Goal: Information Seeking & Learning: Learn about a topic

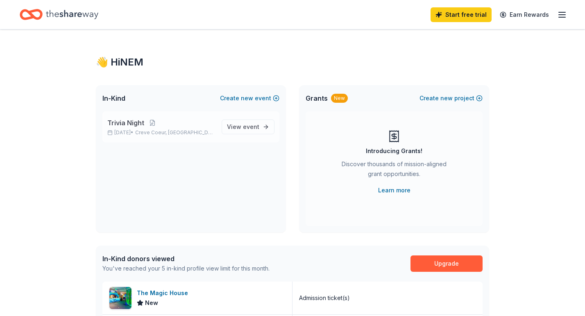
click at [190, 128] on div "Trivia Night [DATE] • Creve Coeur, [GEOGRAPHIC_DATA]" at bounding box center [161, 127] width 108 height 18
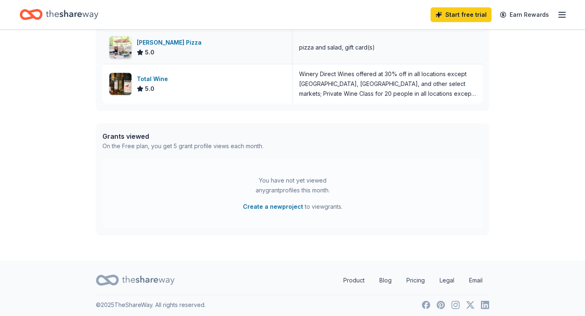
scroll to position [351, 0]
click at [271, 177] on div "You have not yet viewed any grant profiles this month." at bounding box center [292, 185] width 102 height 20
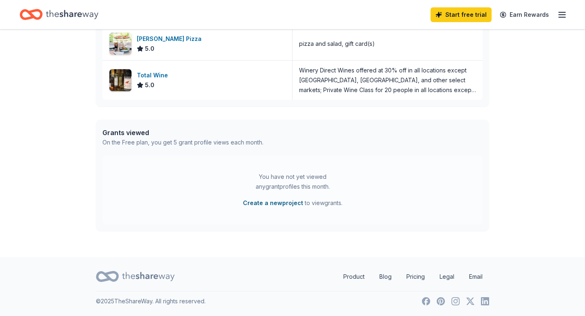
scroll to position [354, 0]
click at [277, 205] on button "Create a new project" at bounding box center [273, 203] width 60 height 10
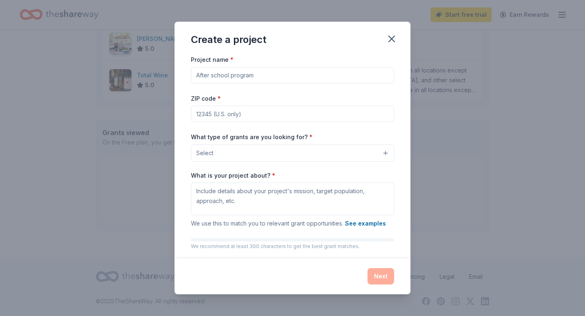
click at [251, 75] on input "Project name *" at bounding box center [292, 75] width 203 height 16
type input "Collapsible Stage"
click at [240, 117] on input "ZIP code *" at bounding box center [292, 114] width 203 height 16
type input "63141"
click at [267, 148] on button "Select" at bounding box center [292, 153] width 203 height 17
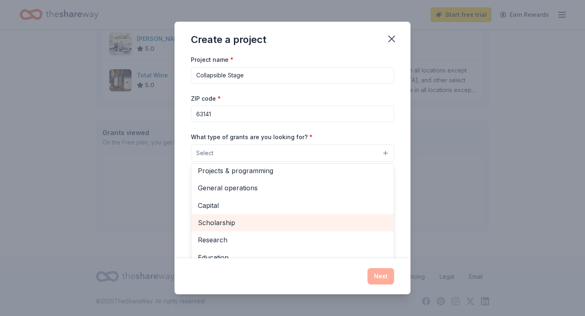
scroll to position [2, 0]
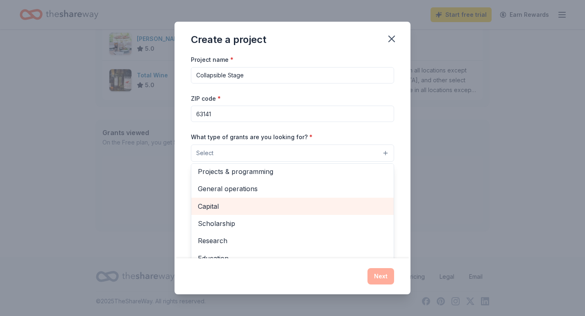
click at [281, 203] on span "Capital" at bounding box center [292, 206] width 189 height 11
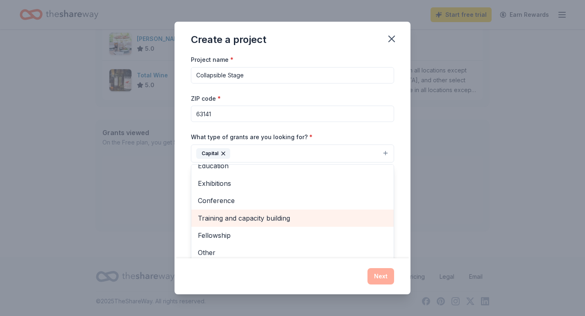
scroll to position [78, 0]
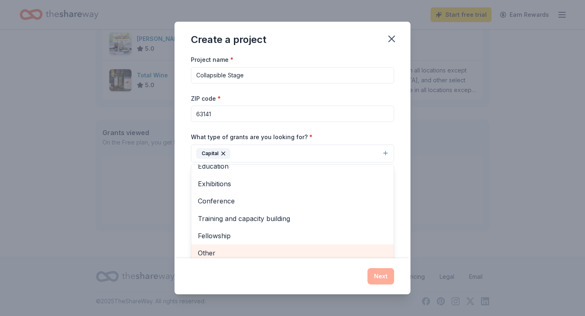
click at [211, 248] on span "Other" at bounding box center [292, 253] width 189 height 11
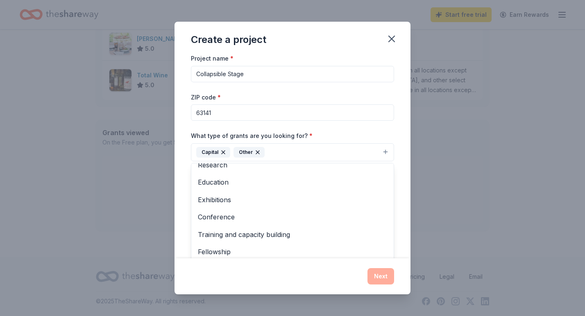
click at [400, 139] on div "Project name * Collapsible Stage ZIP code * 63141 What type of grants are you l…" at bounding box center [293, 156] width 236 height 204
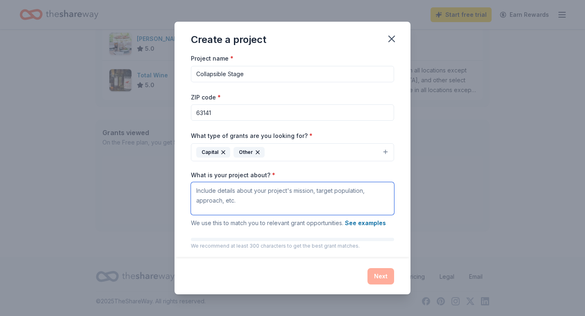
click at [294, 193] on textarea "What is your project about? *" at bounding box center [292, 198] width 203 height 33
paste textarea "Our goal is to raise $45,000 to build a permanent stage that can be used for th…"
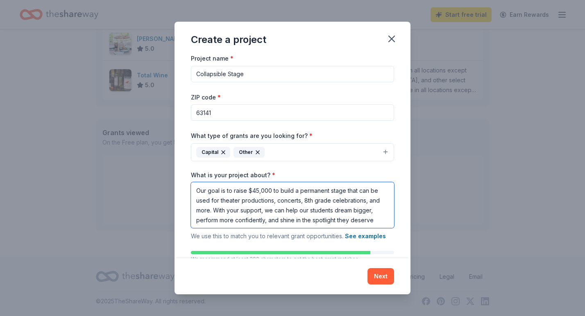
drag, startPoint x: 330, startPoint y: 190, endPoint x: 300, endPoint y: 190, distance: 30.7
click at [300, 190] on textarea "Our goal is to raise $45,000 to build a permanent stage that can be used for th…" at bounding box center [292, 205] width 203 height 46
click at [393, 239] on p "We use this to match you to relevant grant opportunities. See examples" at bounding box center [292, 236] width 203 height 10
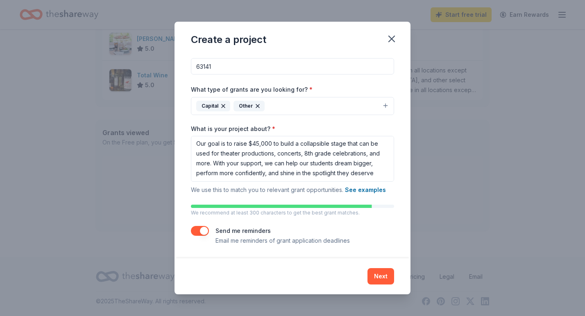
scroll to position [47, 0]
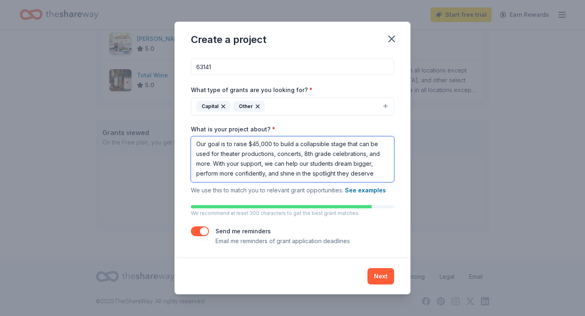
click at [209, 164] on textarea "Our goal is to raise $45,000 to build a collapsible stage that can be used for …" at bounding box center [292, 159] width 203 height 46
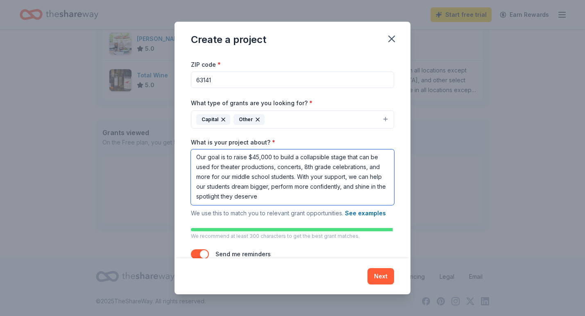
click at [280, 198] on textarea "Our goal is to raise $45,000 to build a collapsible stage that can be used for …" at bounding box center [292, 178] width 203 height 56
click at [278, 197] on textarea "Our goal is to raise $45,000 to build a collapsible stage that can be used for …" at bounding box center [292, 178] width 203 height 56
paste textarea "Northeast middle school is home to over 700 middle school students of many diff…"
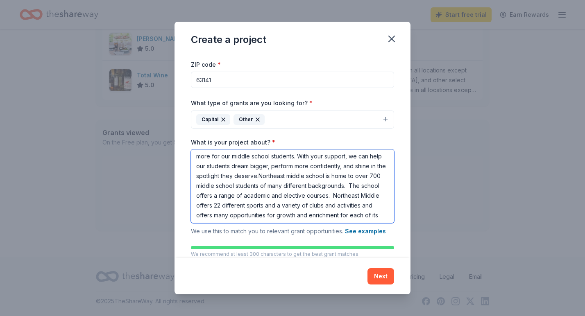
scroll to position [20, 0]
click at [261, 177] on textarea "Our goal is to raise $45,000 to build a collapsible stage that can be used for …" at bounding box center [292, 187] width 203 height 74
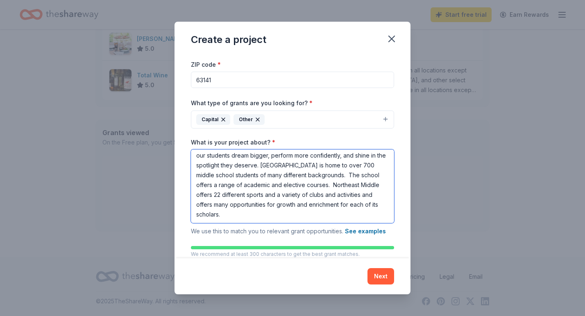
scroll to position [32, 0]
click at [333, 185] on textarea "Our goal is to raise $45,000 to build a collapsible stage that can be used for …" at bounding box center [292, 187] width 203 height 74
click at [349, 175] on textarea "Our goal is to raise $45,000 to build a collapsible stage that can be used for …" at bounding box center [292, 187] width 203 height 74
type textarea "Our goal is to raise $45,000 to build a collapsible stage that can be used for …"
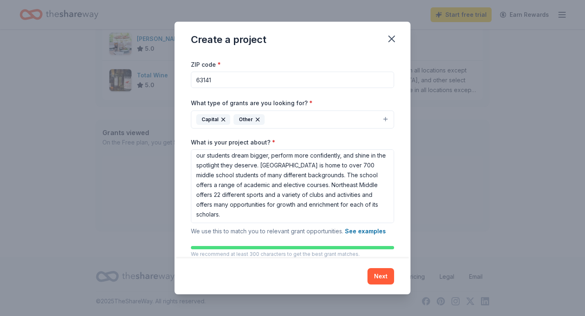
click at [386, 236] on div "Project name * Collapsible Stage ZIP code * 63141 What type of grants are you l…" at bounding box center [292, 153] width 203 height 267
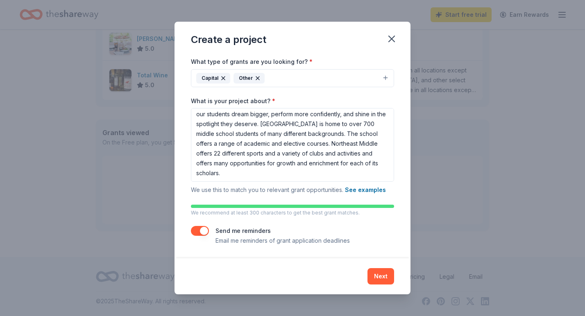
scroll to position [75, 0]
click at [200, 231] on button "button" at bounding box center [200, 232] width 18 height 10
click at [368, 274] on div "Next" at bounding box center [292, 276] width 203 height 16
click at [381, 279] on button "Next" at bounding box center [381, 276] width 27 height 16
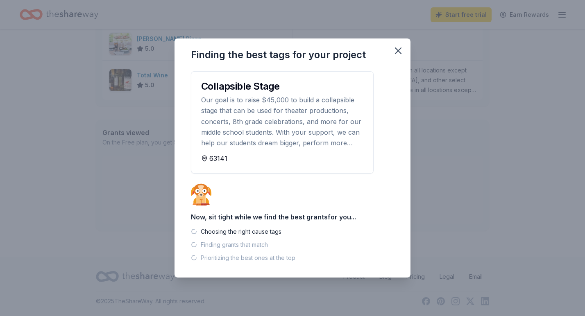
scroll to position [338, 0]
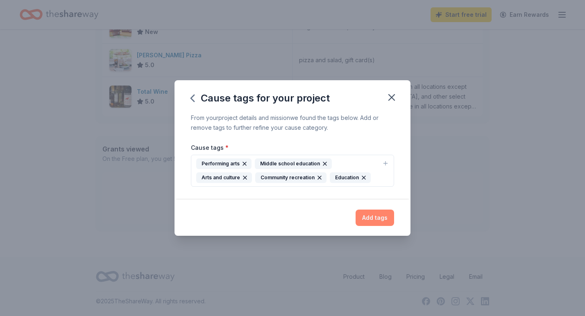
click at [372, 220] on button "Add tags" at bounding box center [375, 218] width 39 height 16
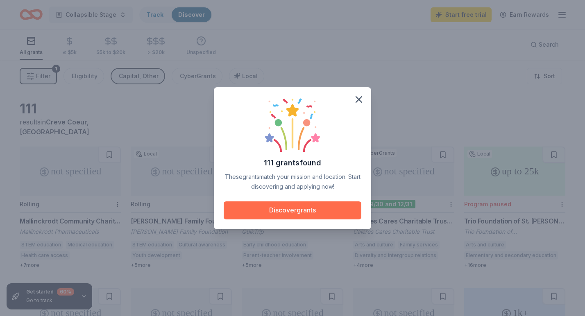
click at [333, 212] on button "Discover grants" at bounding box center [293, 211] width 138 height 18
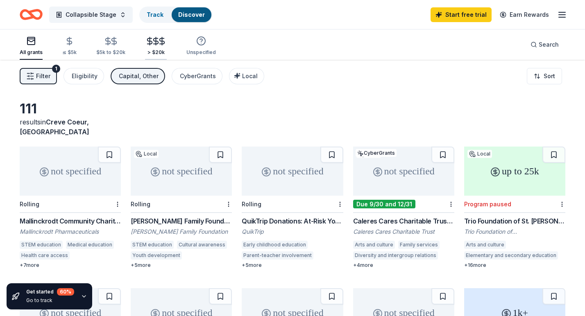
click at [157, 45] on icon "button" at bounding box center [161, 40] width 9 height 9
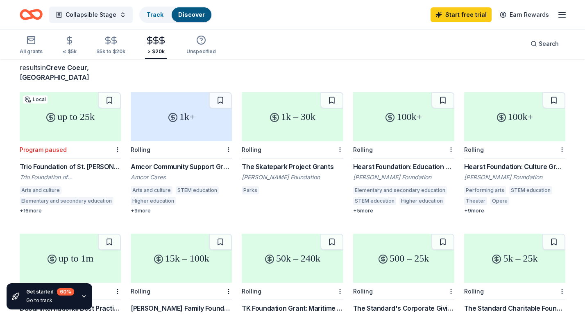
scroll to position [53, 0]
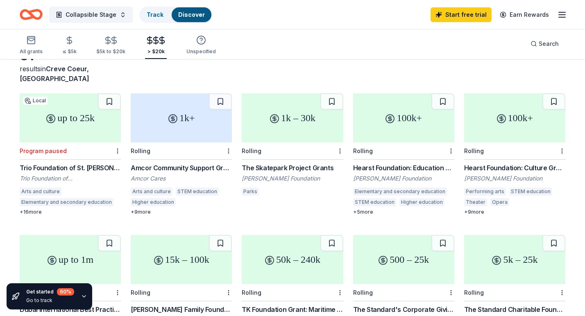
click at [506, 118] on div "100k+" at bounding box center [514, 117] width 101 height 49
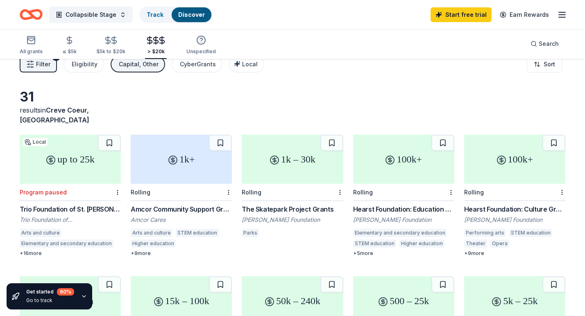
scroll to position [11, 0]
click at [79, 150] on div "up to 25k" at bounding box center [70, 160] width 101 height 49
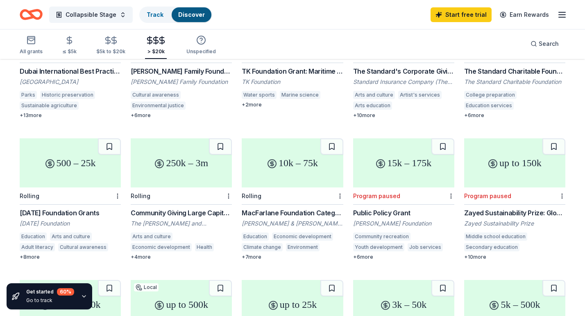
scroll to position [292, 0]
click at [93, 155] on div "500 – 25k" at bounding box center [70, 162] width 101 height 49
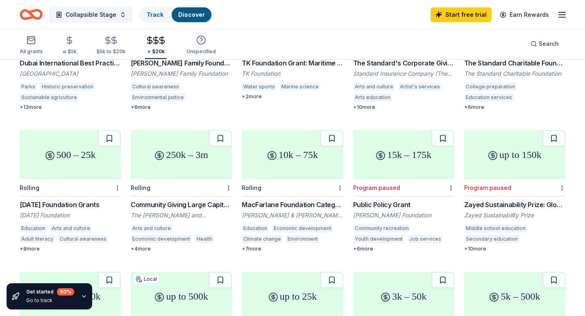
scroll to position [304, 0]
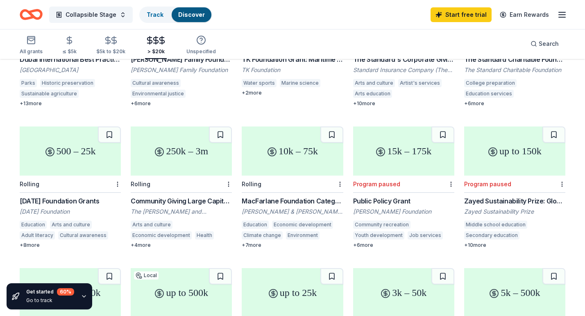
click at [517, 139] on div "up to 150k" at bounding box center [514, 151] width 101 height 49
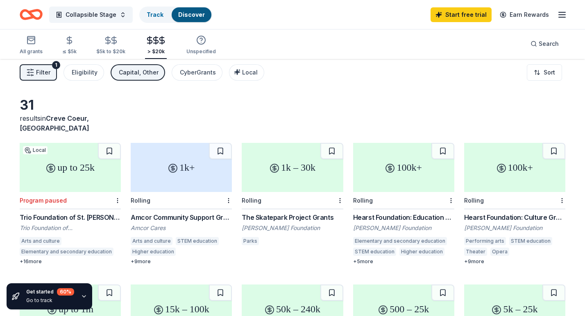
scroll to position [0, 0]
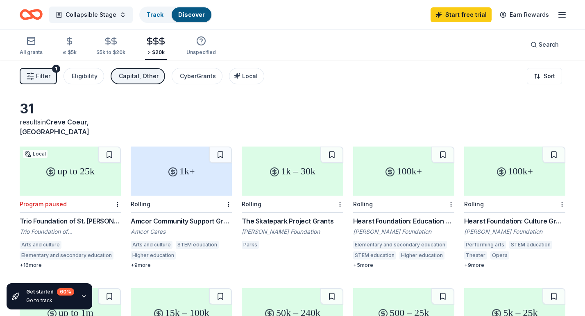
click at [397, 166] on div "100k+" at bounding box center [403, 171] width 101 height 49
click at [117, 52] on div "$5k to $20k" at bounding box center [110, 52] width 29 height 7
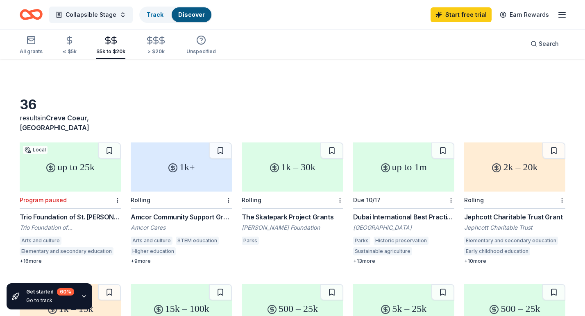
scroll to position [53, 0]
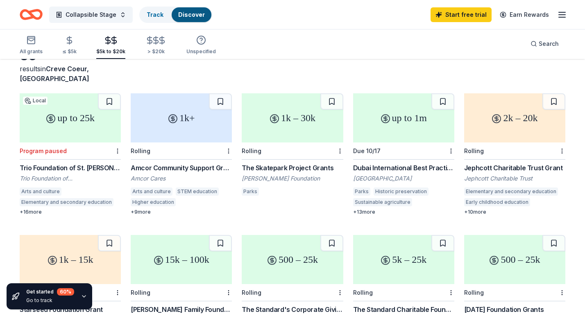
click at [181, 113] on div "1k+" at bounding box center [181, 117] width 101 height 49
click at [152, 12] on link "Track" at bounding box center [155, 14] width 17 height 7
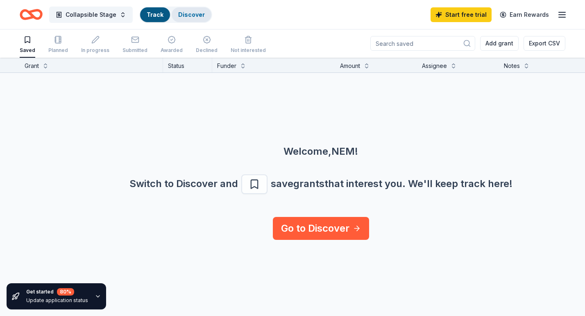
click at [181, 8] on div "Discover" at bounding box center [192, 14] width 40 height 15
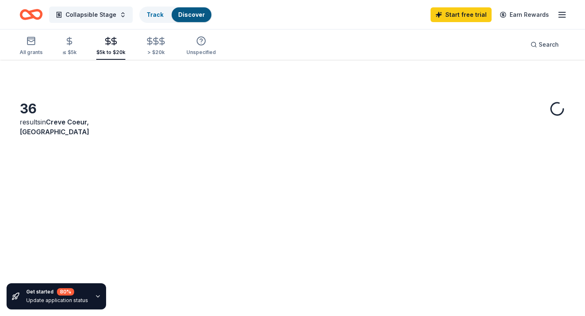
click at [185, 11] on link "Discover" at bounding box center [191, 14] width 27 height 7
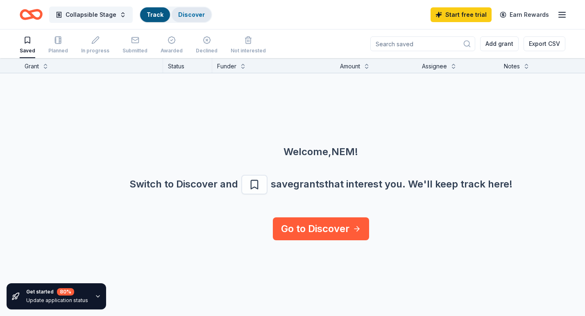
click at [189, 18] on div "Discover" at bounding box center [192, 14] width 40 height 15
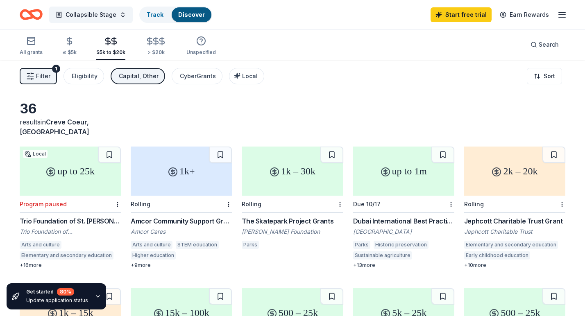
click at [560, 12] on line "button" at bounding box center [562, 12] width 7 height 0
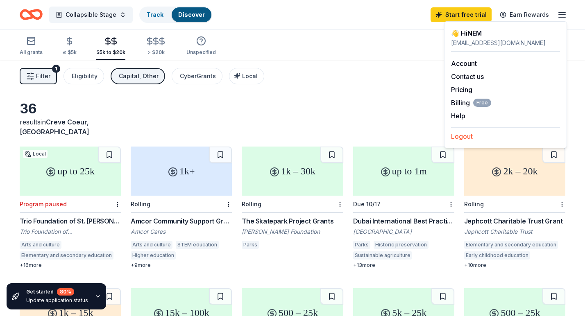
click at [466, 136] on button "Logout" at bounding box center [462, 137] width 22 height 10
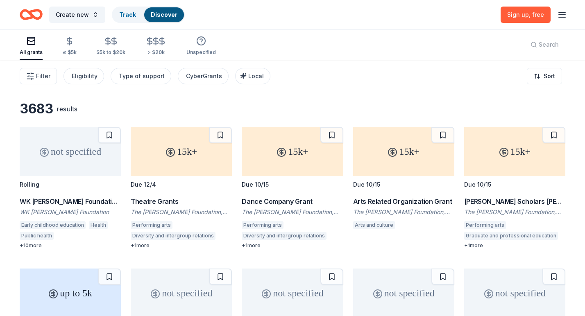
click at [559, 12] on line "button" at bounding box center [562, 12] width 7 height 0
click at [471, 38] on button "Product" at bounding box center [506, 34] width 122 height 13
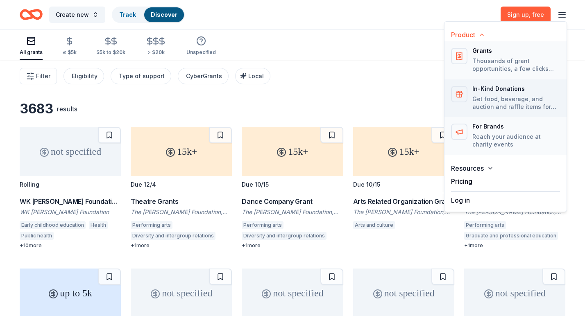
click at [501, 102] on p "Get food, beverage, and auction and raffle items for your events" at bounding box center [516, 103] width 88 height 16
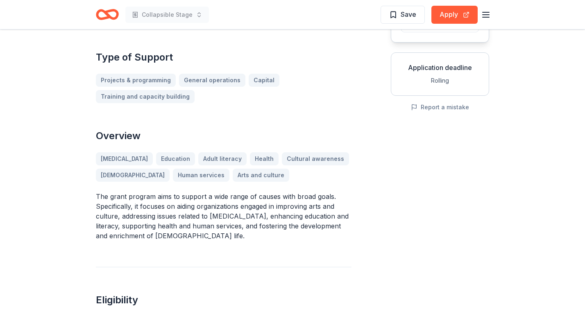
scroll to position [132, 0]
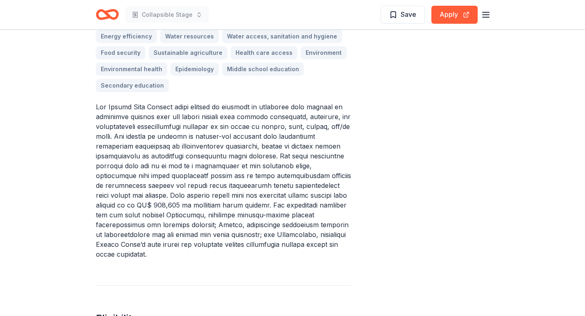
scroll to position [266, 0]
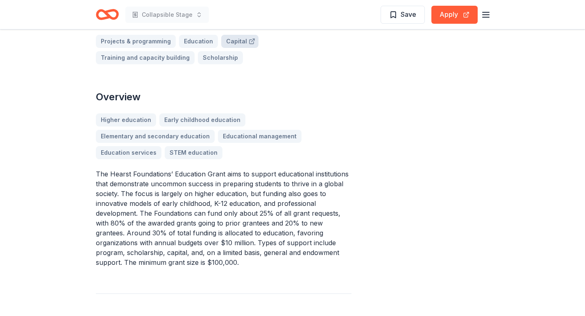
scroll to position [226, 0]
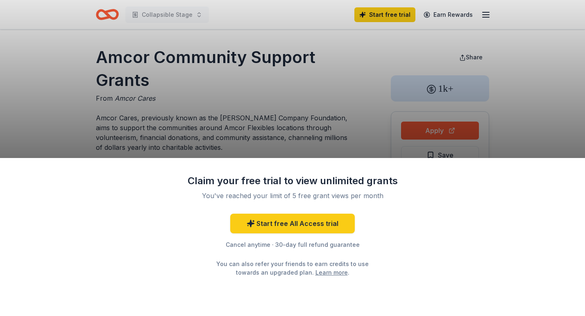
click at [285, 68] on div "Claim your free trial to view unlimited grants You've reached your limit of 5 f…" at bounding box center [292, 158] width 585 height 316
click at [143, 41] on div "Claim your free trial to view unlimited grants You've reached your limit of 5 f…" at bounding box center [292, 158] width 585 height 316
click at [121, 0] on div "Claim your free trial to view unlimited grants You've reached your limit of 5 f…" at bounding box center [292, 158] width 585 height 316
